Goal: Find specific page/section: Find specific page/section

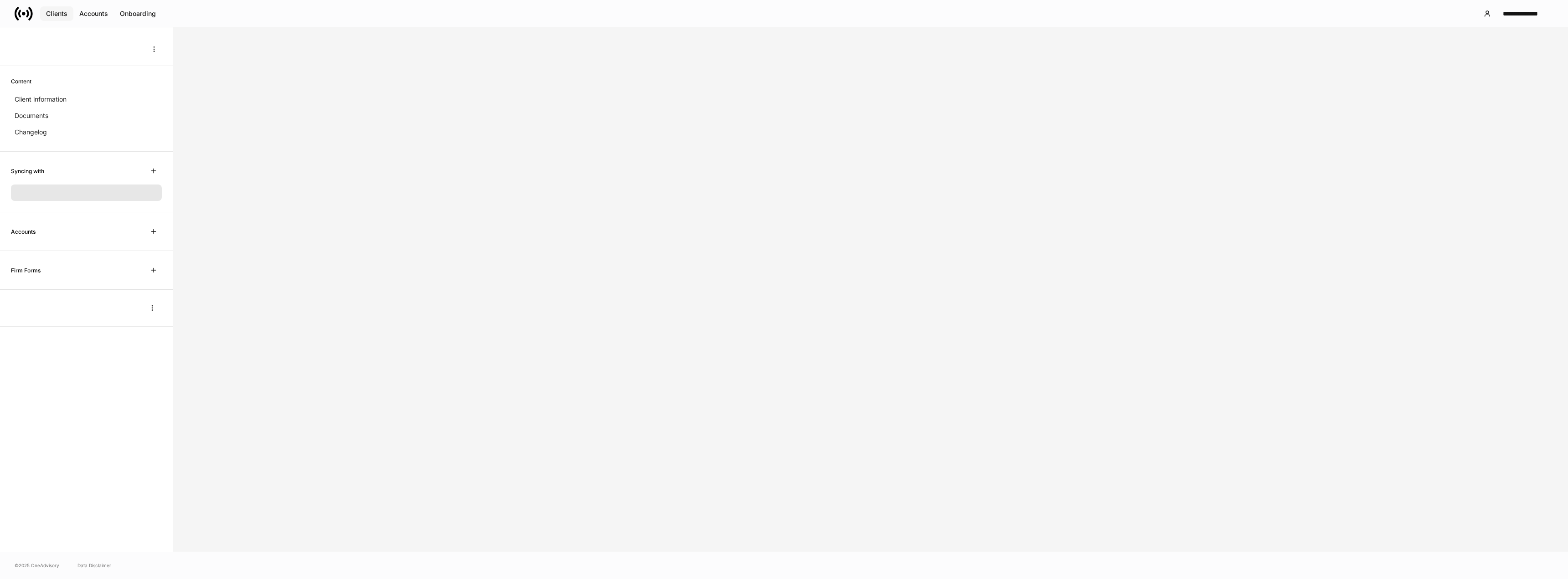
click at [63, 11] on div "Clients" at bounding box center [57, 14] width 21 height 6
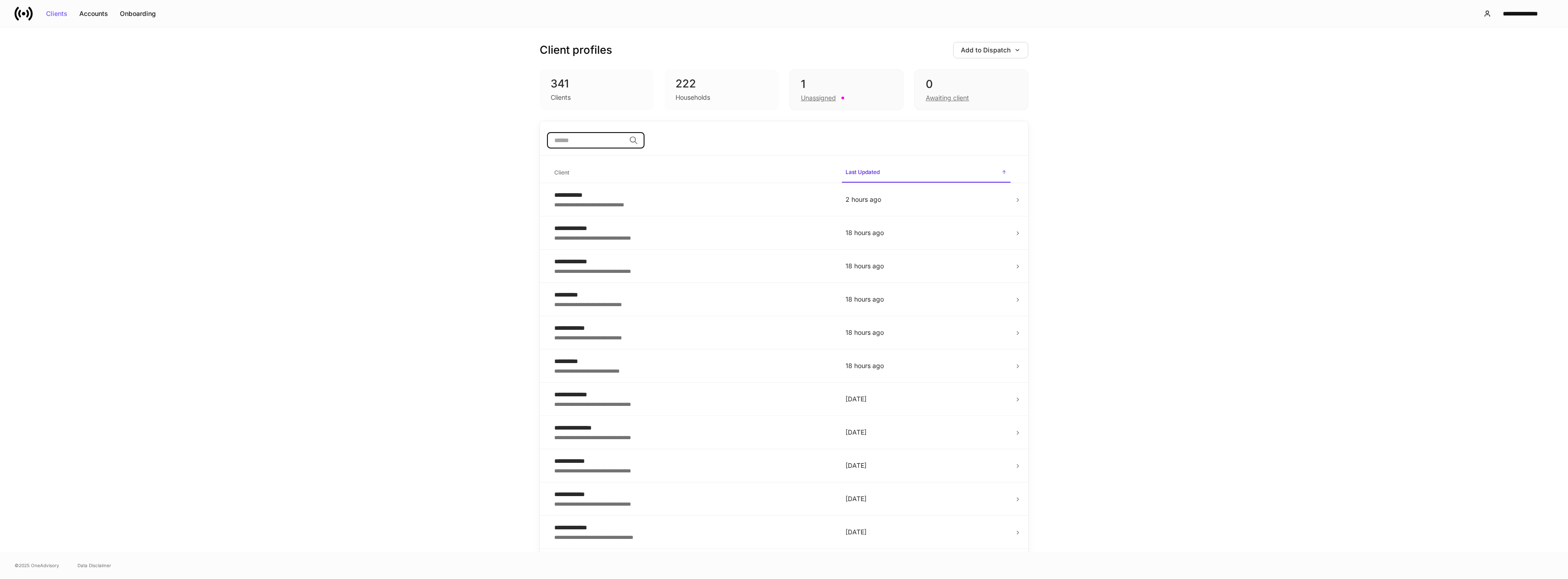
click at [587, 145] on input "search" at bounding box center [586, 140] width 78 height 16
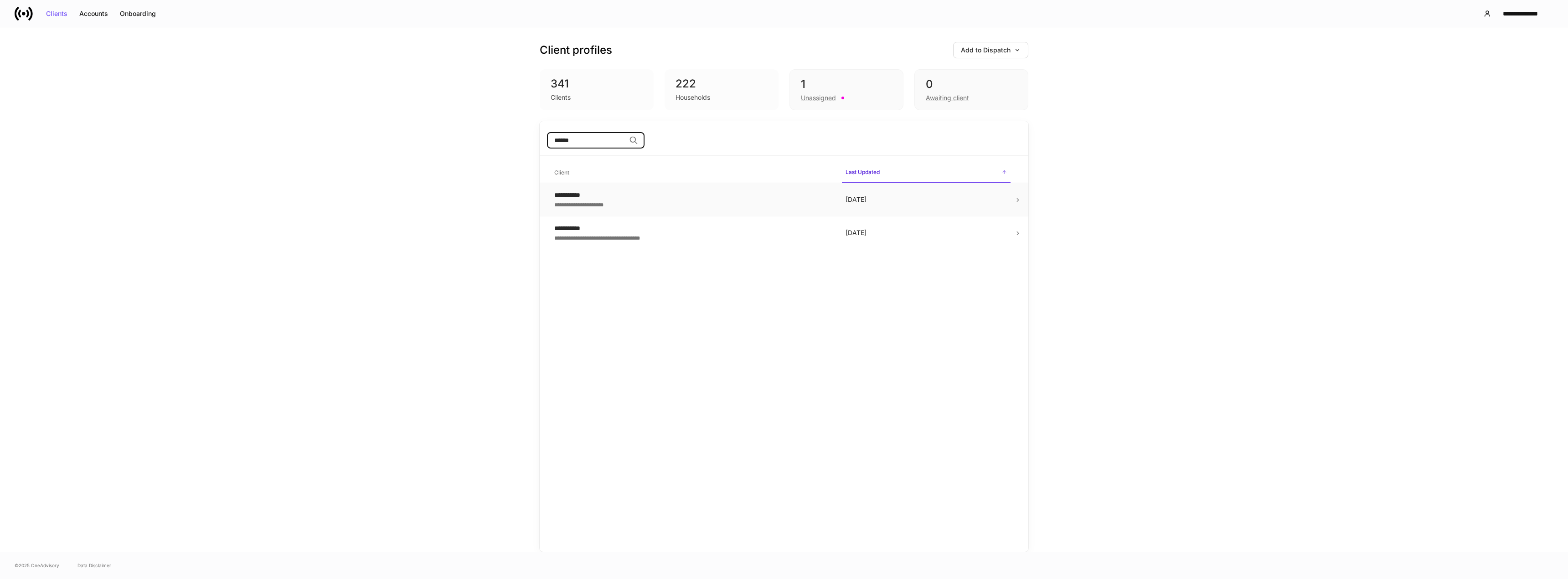
type input "******"
click at [576, 194] on div "**********" at bounding box center [692, 195] width 277 height 9
